Goal: Task Accomplishment & Management: Manage account settings

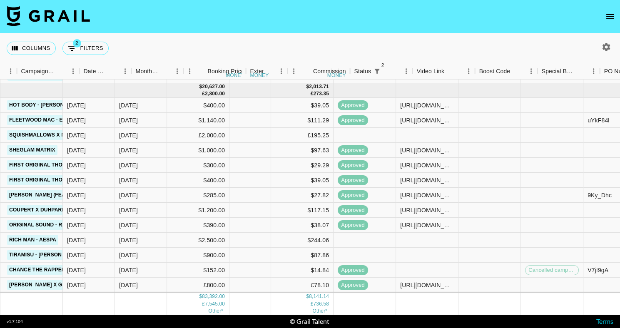
scroll to position [53, 421]
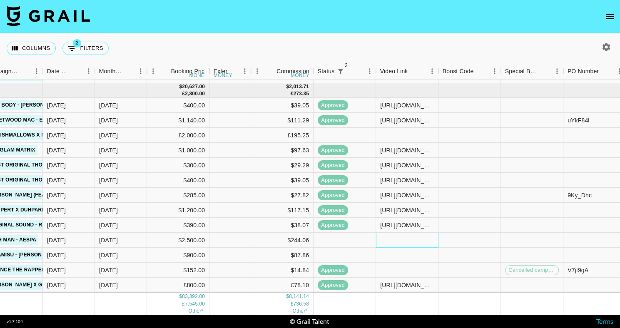
click at [396, 236] on div at bounding box center [407, 240] width 62 height 15
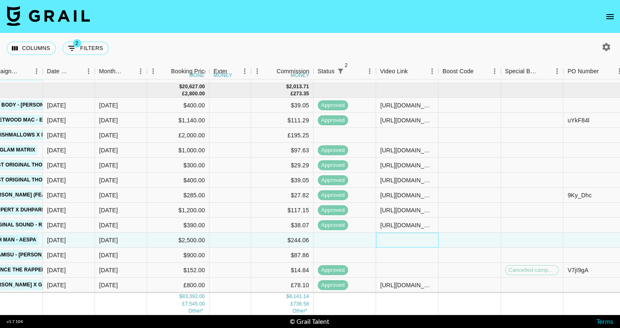
click at [396, 236] on div at bounding box center [407, 240] width 62 height 15
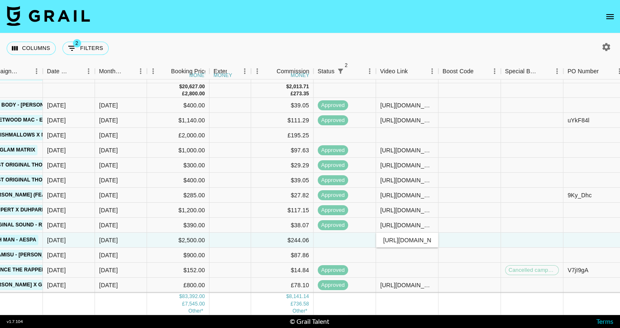
scroll to position [0, 135]
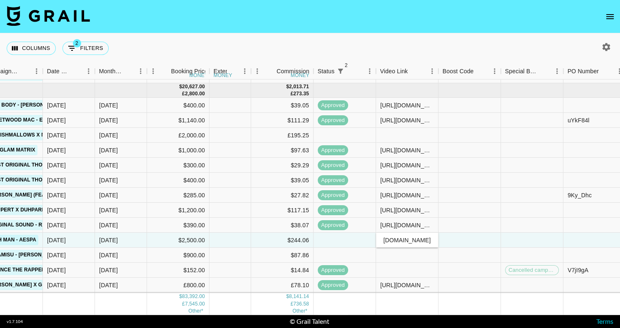
type input "[URL][DOMAIN_NAME]"
click at [375, 30] on nav at bounding box center [310, 16] width 620 height 33
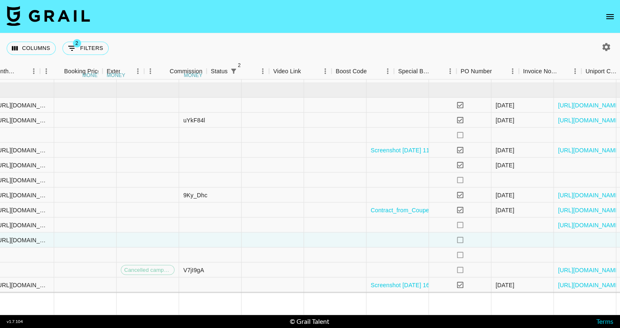
scroll to position [53, 835]
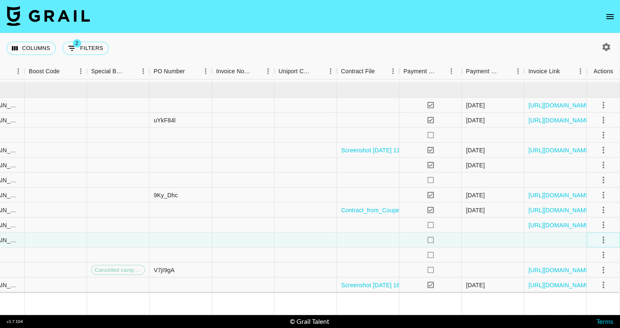
click at [599, 238] on icon "select merge strategy" at bounding box center [603, 240] width 10 height 10
click at [597, 161] on li "Confirm" at bounding box center [593, 161] width 54 height 15
click at [598, 227] on li "Approve" at bounding box center [593, 221] width 54 height 15
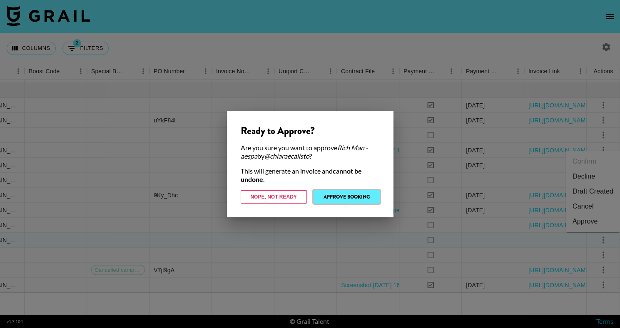
click at [322, 194] on button "Approve Booking" at bounding box center [347, 196] width 66 height 13
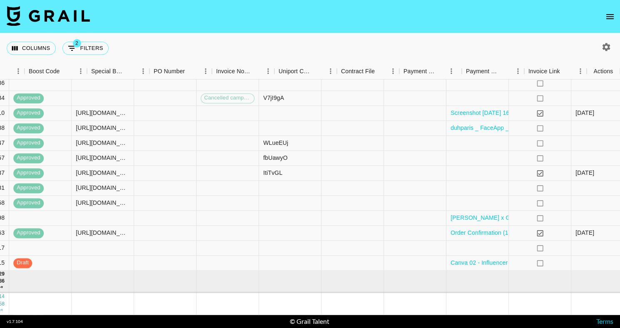
scroll to position [225, 835]
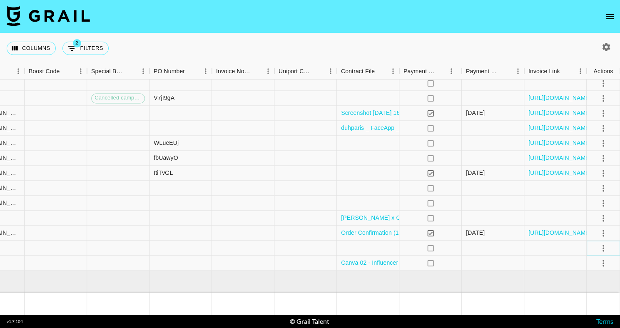
click at [605, 250] on icon "select merge strategy" at bounding box center [603, 248] width 10 height 10
click at [607, 184] on li "Decline" at bounding box center [593, 185] width 54 height 15
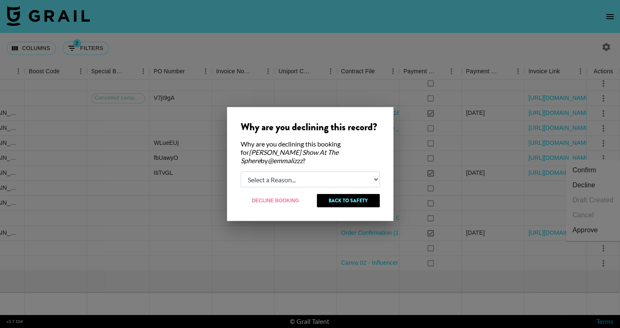
click at [307, 177] on select "Select a Reason... Relogging this deal due to a data issue The [PERSON_NAME] ca…" at bounding box center [310, 180] width 139 height 16
select select "creator_decline"
click at [284, 201] on button "Decline Booking" at bounding box center [276, 200] width 70 height 13
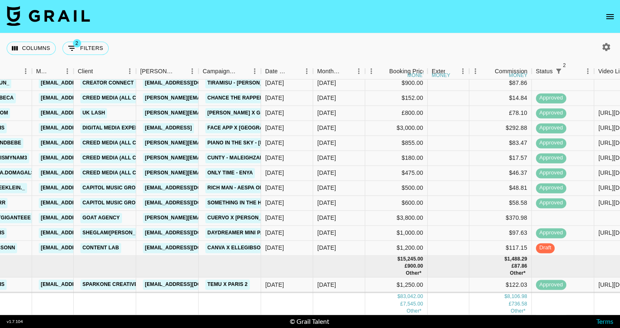
scroll to position [0, 203]
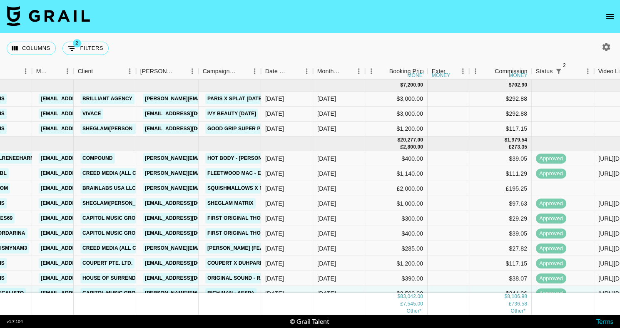
click at [608, 18] on icon "open drawer" at bounding box center [609, 16] width 7 height 5
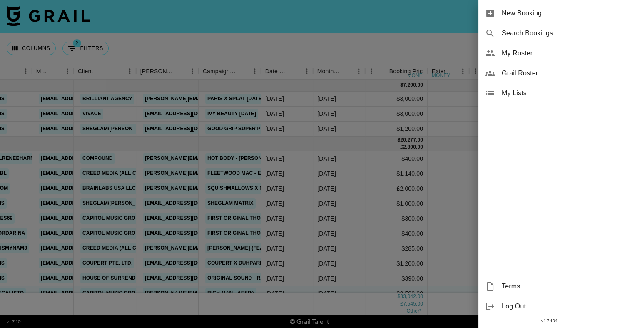
click at [522, 55] on span "My Roster" at bounding box center [558, 53] width 112 height 10
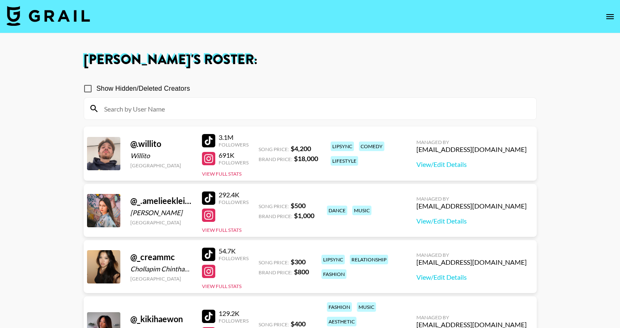
click at [265, 107] on input at bounding box center [315, 108] width 432 height 13
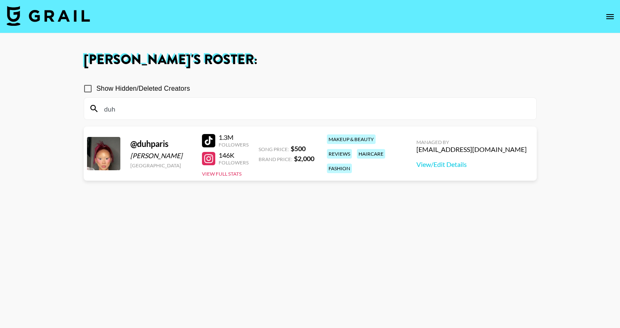
type input "duh"
click at [338, 76] on section "Show Hidden/Deleted Creators duh" at bounding box center [310, 96] width 453 height 47
click at [0, 0] on section "[PERSON_NAME] 's Roster: Show Hidden/Deleted Creators duh @ [STREET_ADDRESS][PE…" at bounding box center [310, 194] width 620 height 388
click at [478, 163] on link "View/Edit Details" at bounding box center [471, 164] width 110 height 8
click at [143, 103] on input "duh" at bounding box center [315, 108] width 432 height 13
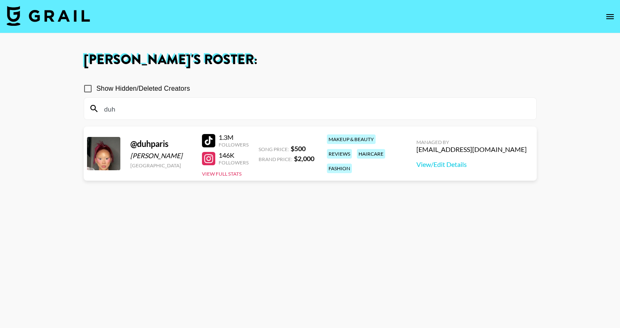
click at [143, 103] on input "duh" at bounding box center [315, 108] width 432 height 13
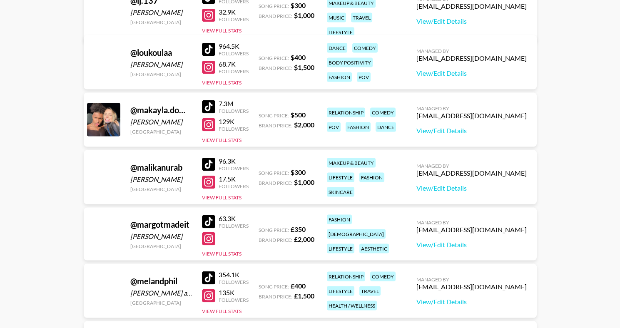
scroll to position [2833, 0]
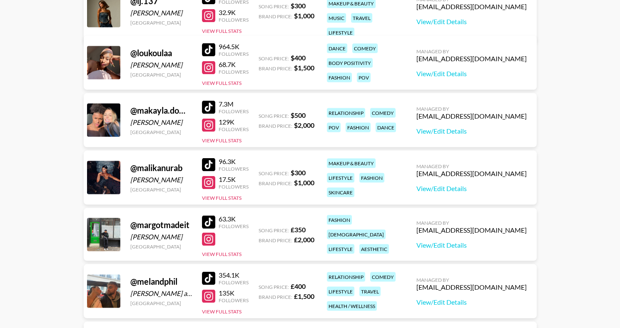
click at [207, 166] on div at bounding box center [208, 164] width 13 height 13
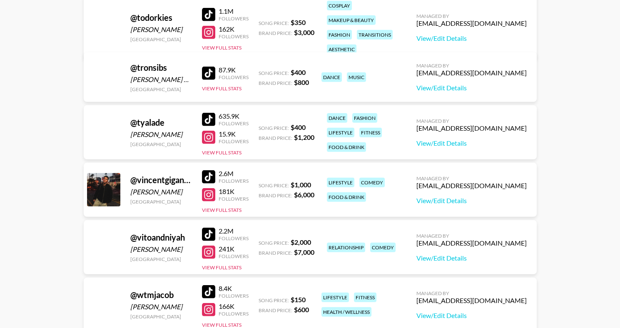
scroll to position [4519, 0]
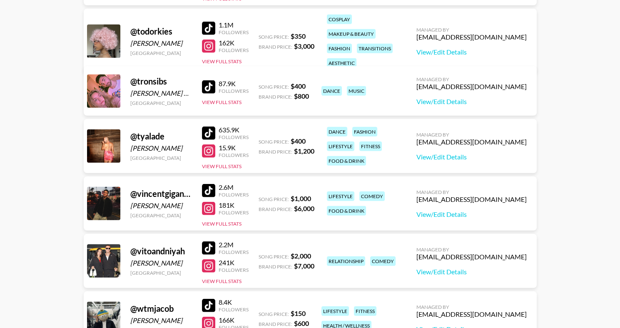
click at [207, 25] on div at bounding box center [208, 28] width 13 height 13
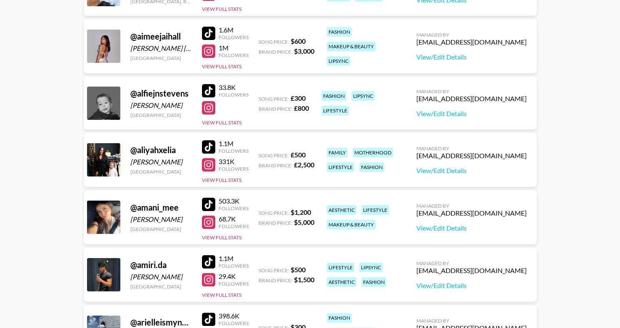
scroll to position [0, 0]
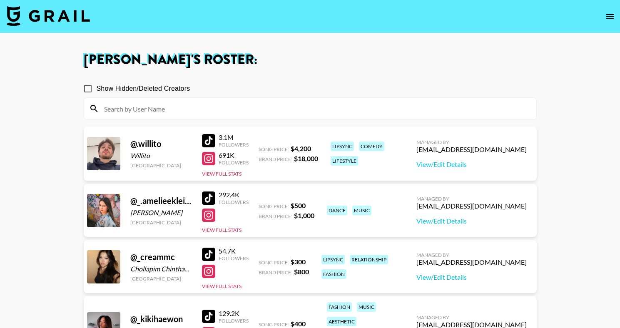
click at [179, 114] on input at bounding box center [315, 108] width 432 height 13
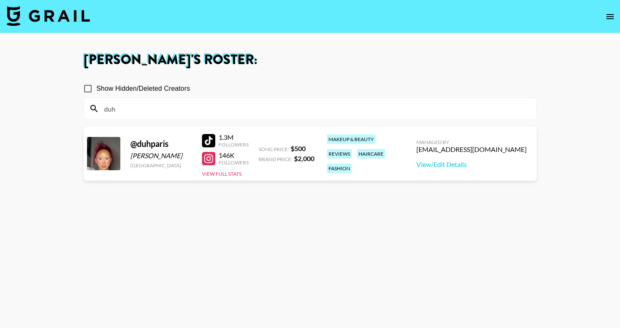
type input "duh"
click at [285, 75] on section "Show Hidden/Deleted Creators duh" at bounding box center [310, 96] width 453 height 47
click at [211, 157] on div at bounding box center [208, 158] width 13 height 13
click at [149, 110] on input "duh" at bounding box center [315, 108] width 432 height 13
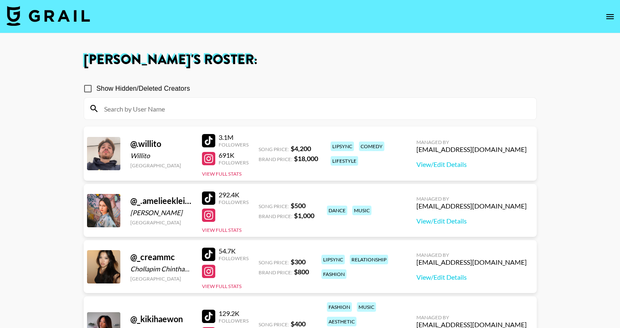
click at [266, 83] on div "Show Hidden/Deleted Creators" at bounding box center [310, 88] width 453 height 17
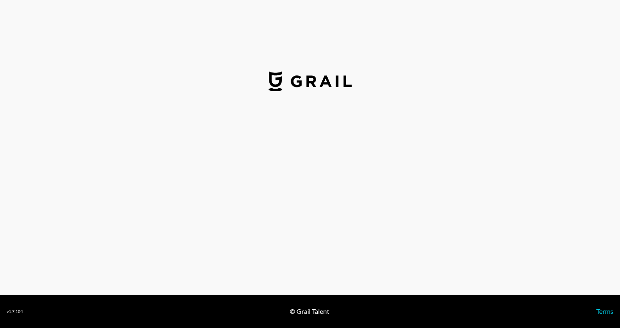
select select "USD"
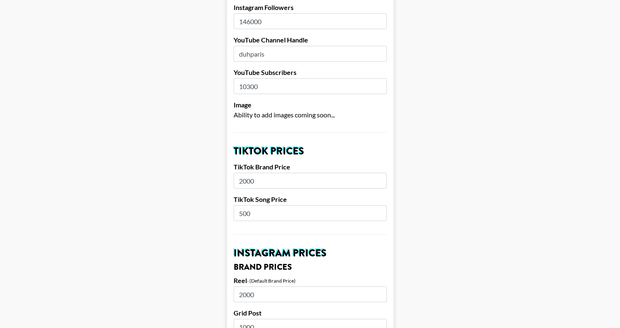
scroll to position [163, 0]
drag, startPoint x: 259, startPoint y: 211, endPoint x: 212, endPoint y: 211, distance: 46.2
type input "600"
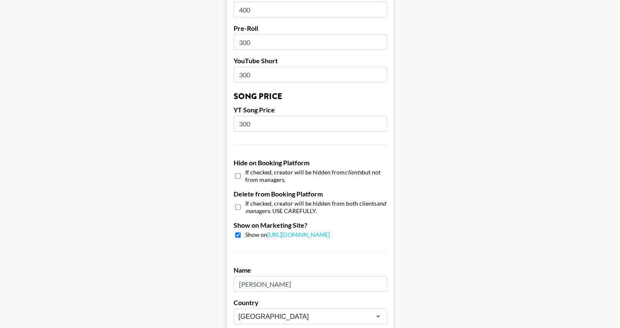
scroll to position [800, 0]
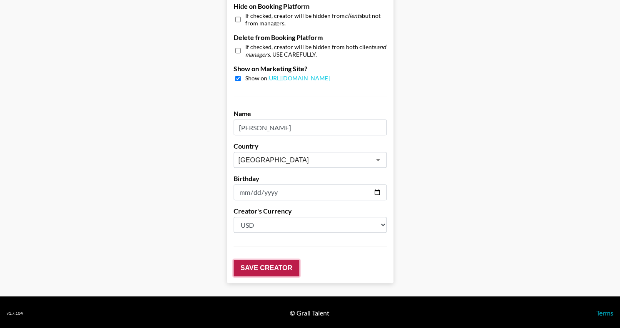
click at [266, 264] on input "Save Creator" at bounding box center [267, 268] width 66 height 17
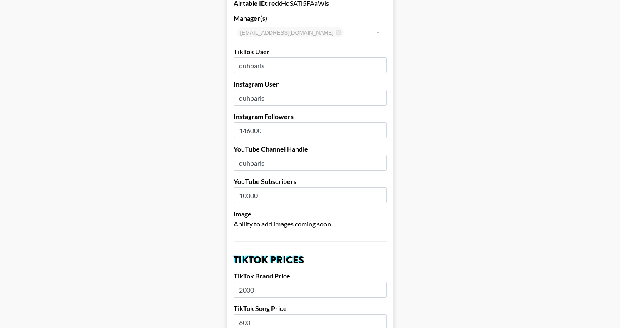
scroll to position [0, 0]
